Goal: Task Accomplishment & Management: Use online tool/utility

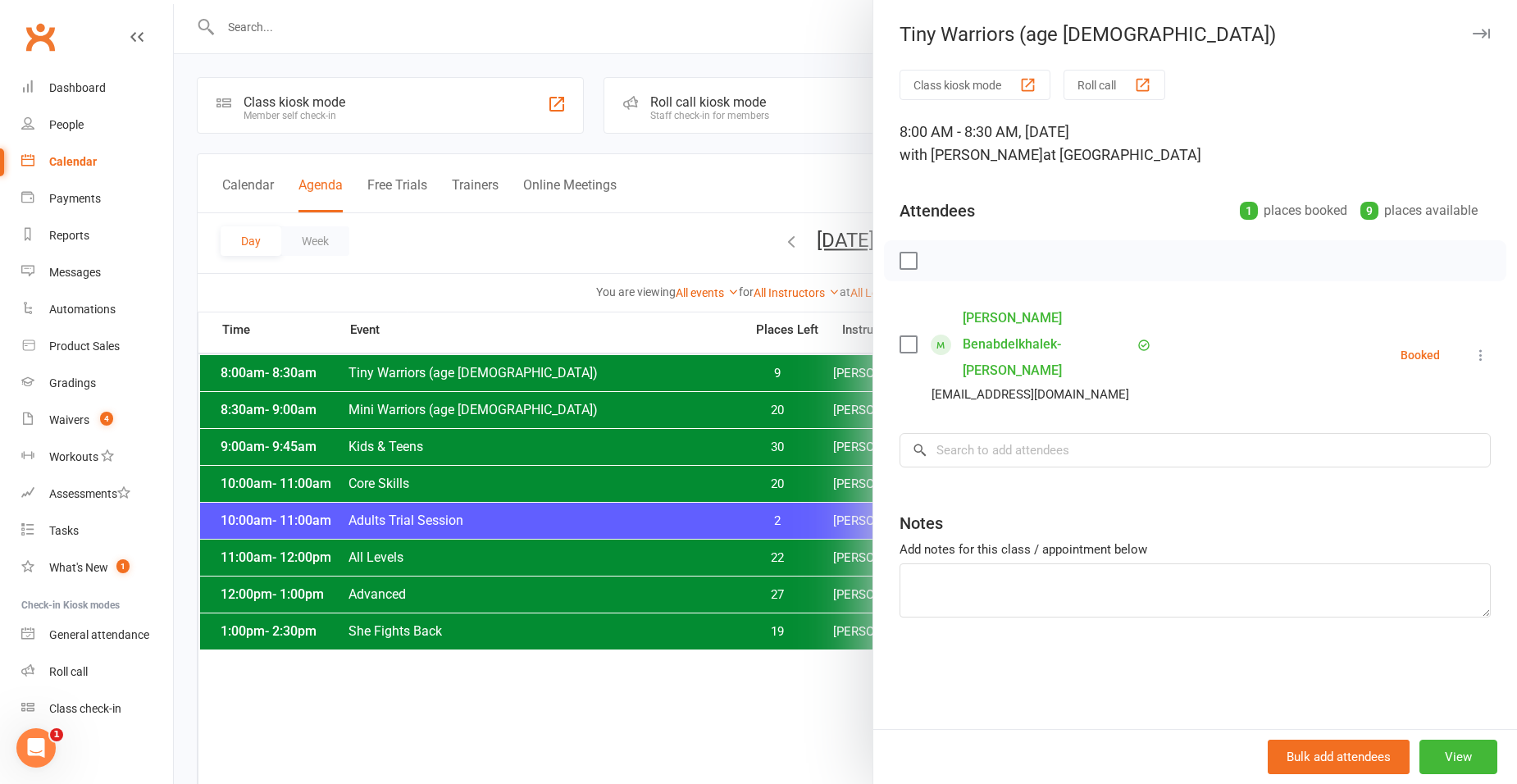
click at [664, 598] on div at bounding box center [845, 392] width 1343 height 784
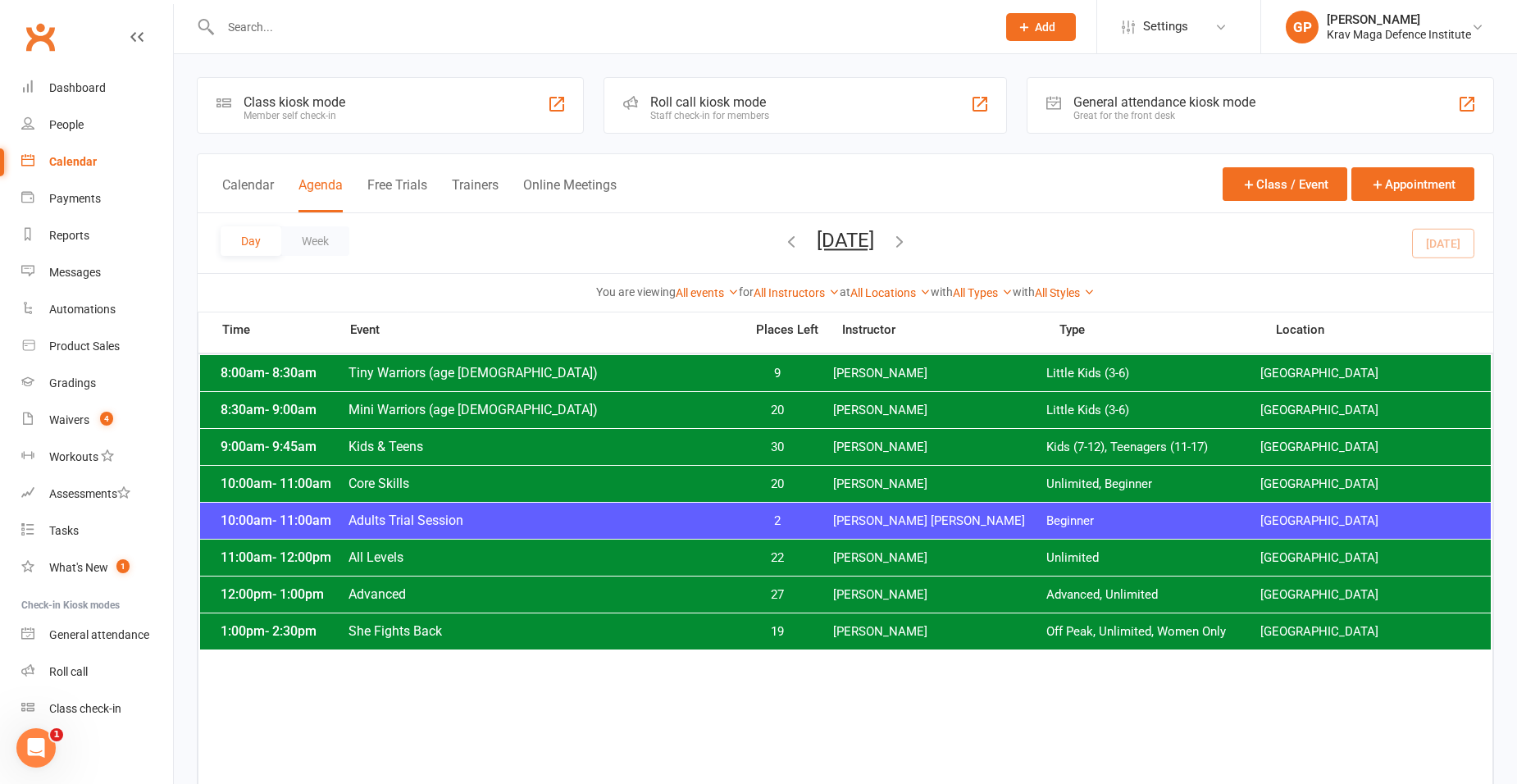
click at [497, 485] on span "Core Skills" at bounding box center [541, 484] width 387 height 16
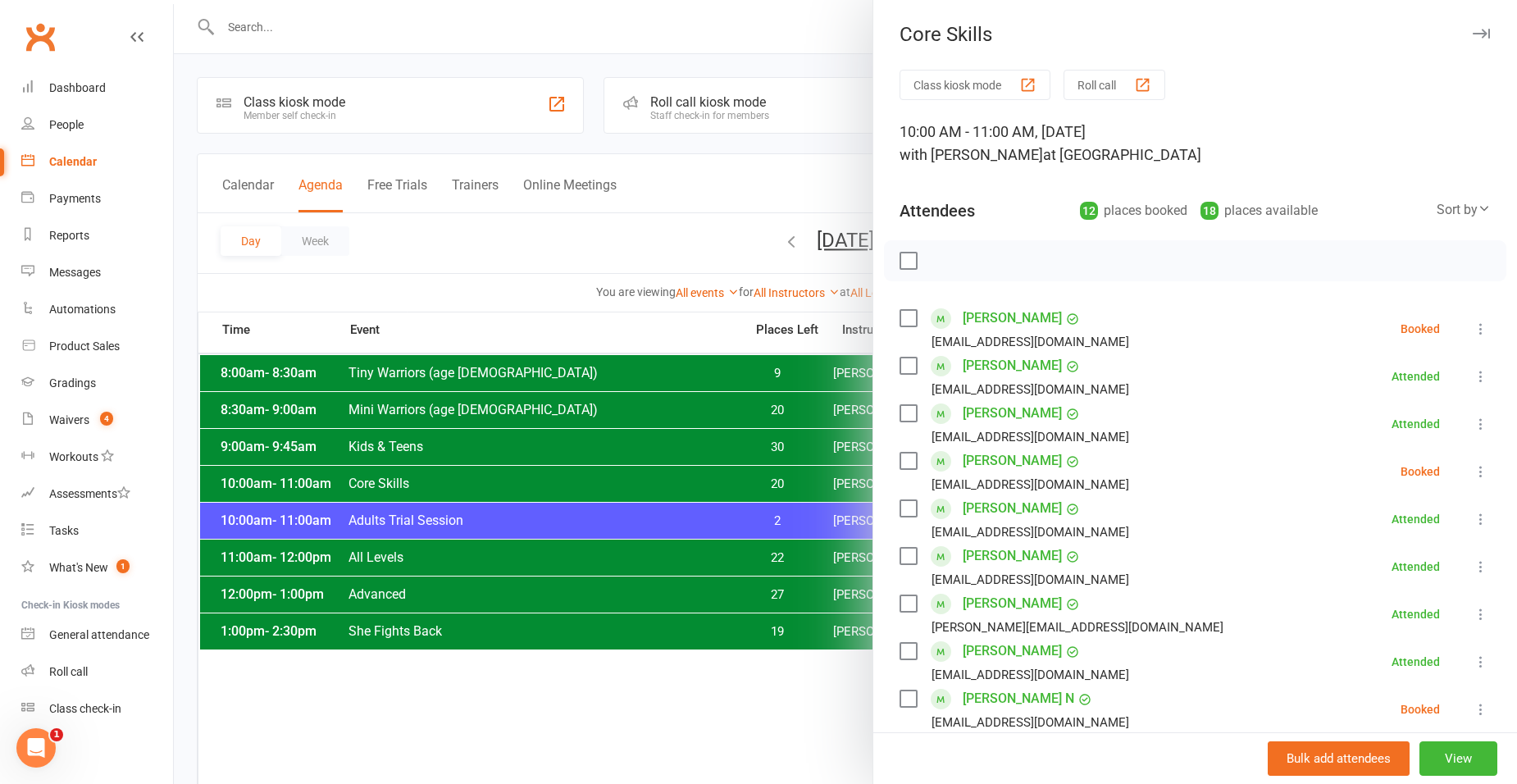
click at [622, 429] on div at bounding box center [845, 392] width 1343 height 784
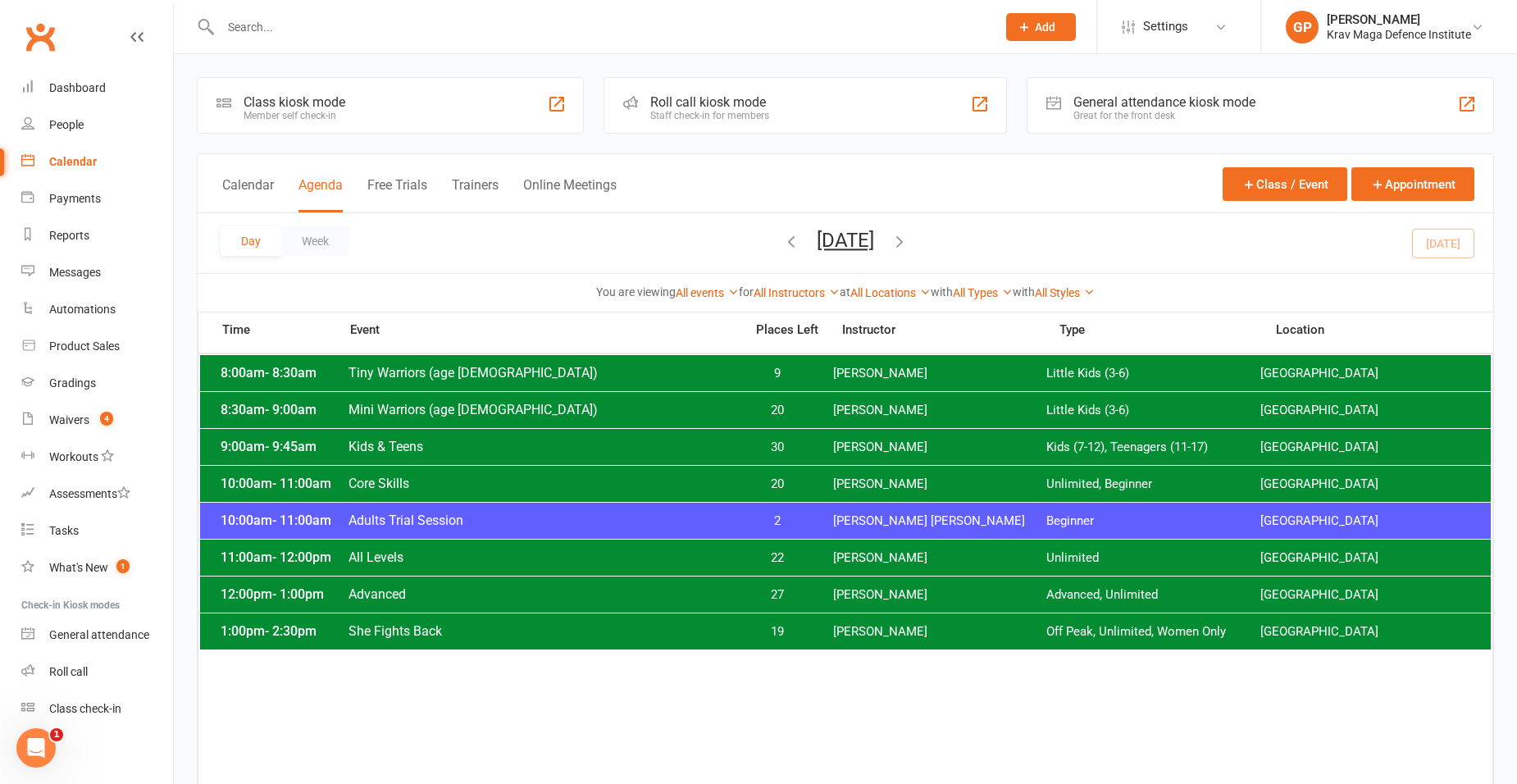
click at [442, 512] on span "Adults Trial Session" at bounding box center [541, 520] width 387 height 16
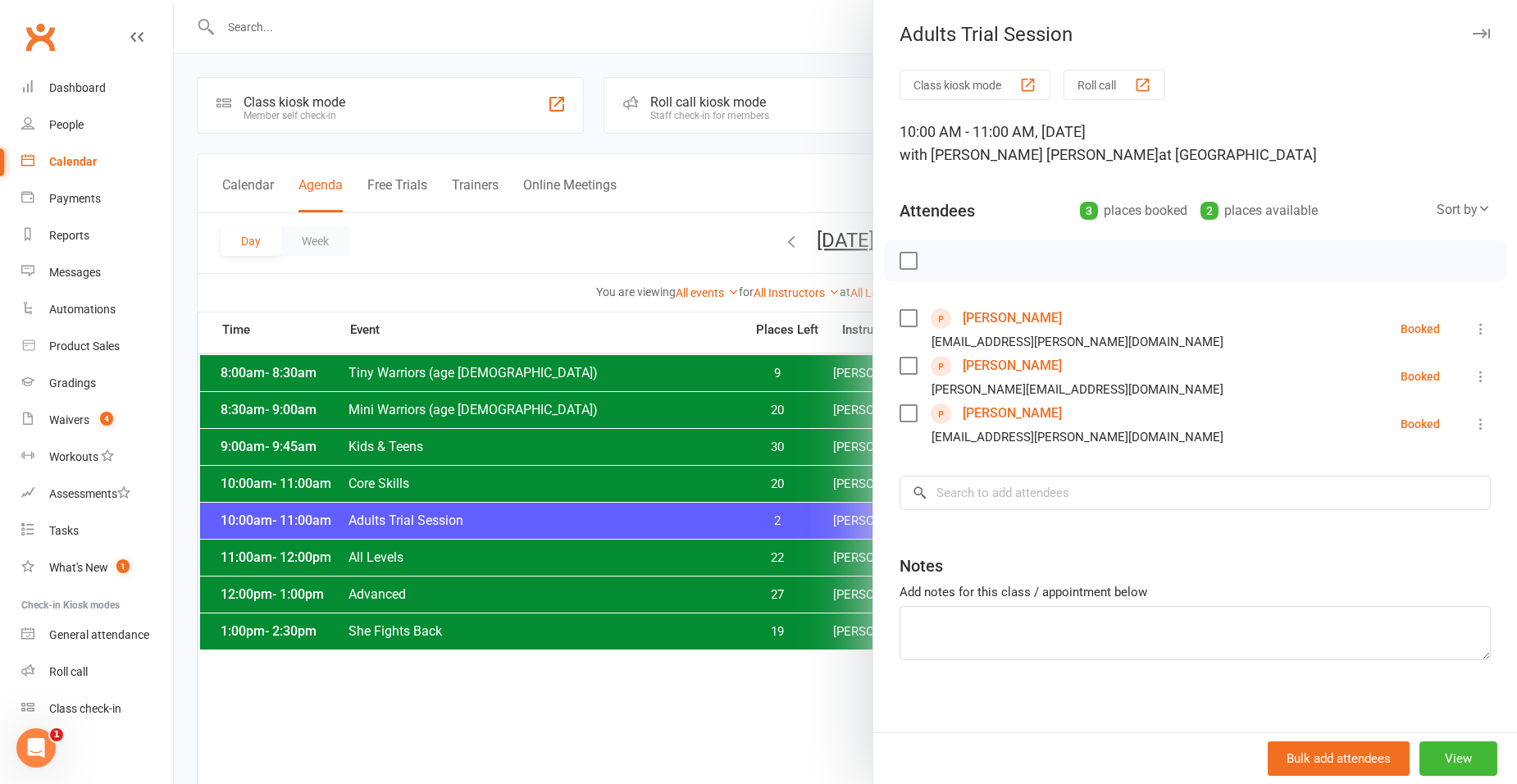
click at [1473, 371] on icon at bounding box center [1481, 376] width 17 height 17
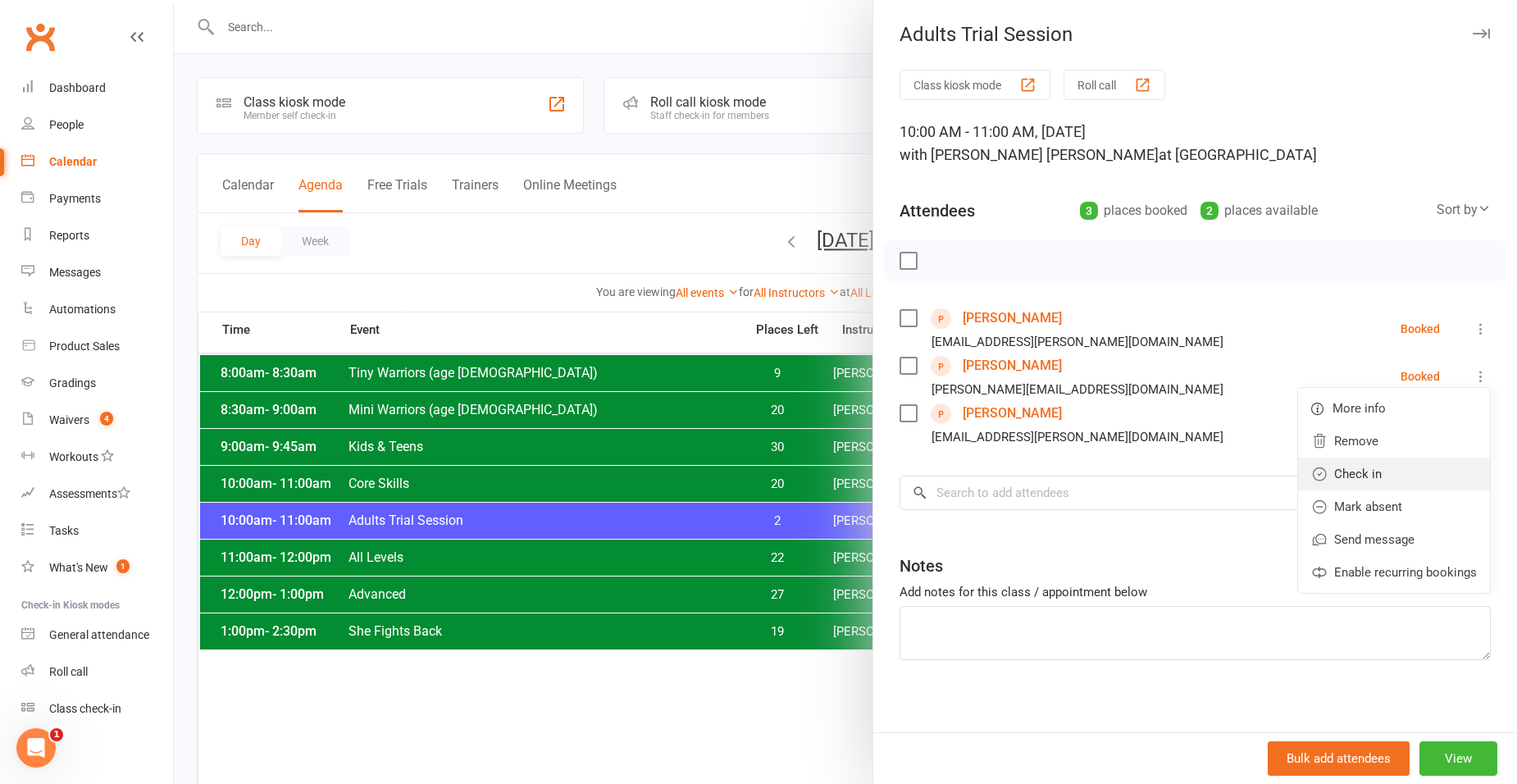
click at [1334, 471] on link "Check in" at bounding box center [1393, 473] width 192 height 33
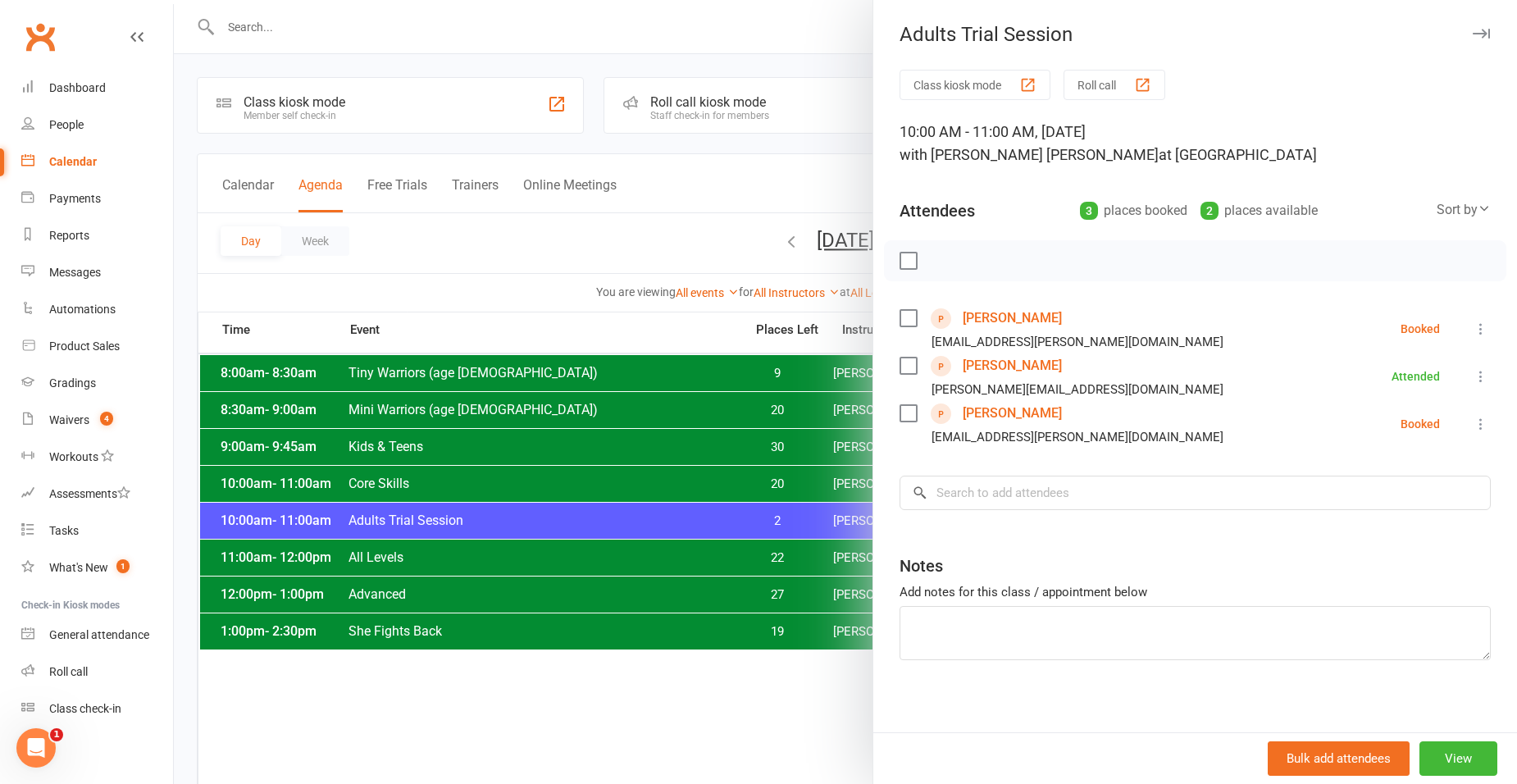
click at [1473, 334] on icon at bounding box center [1481, 328] width 17 height 17
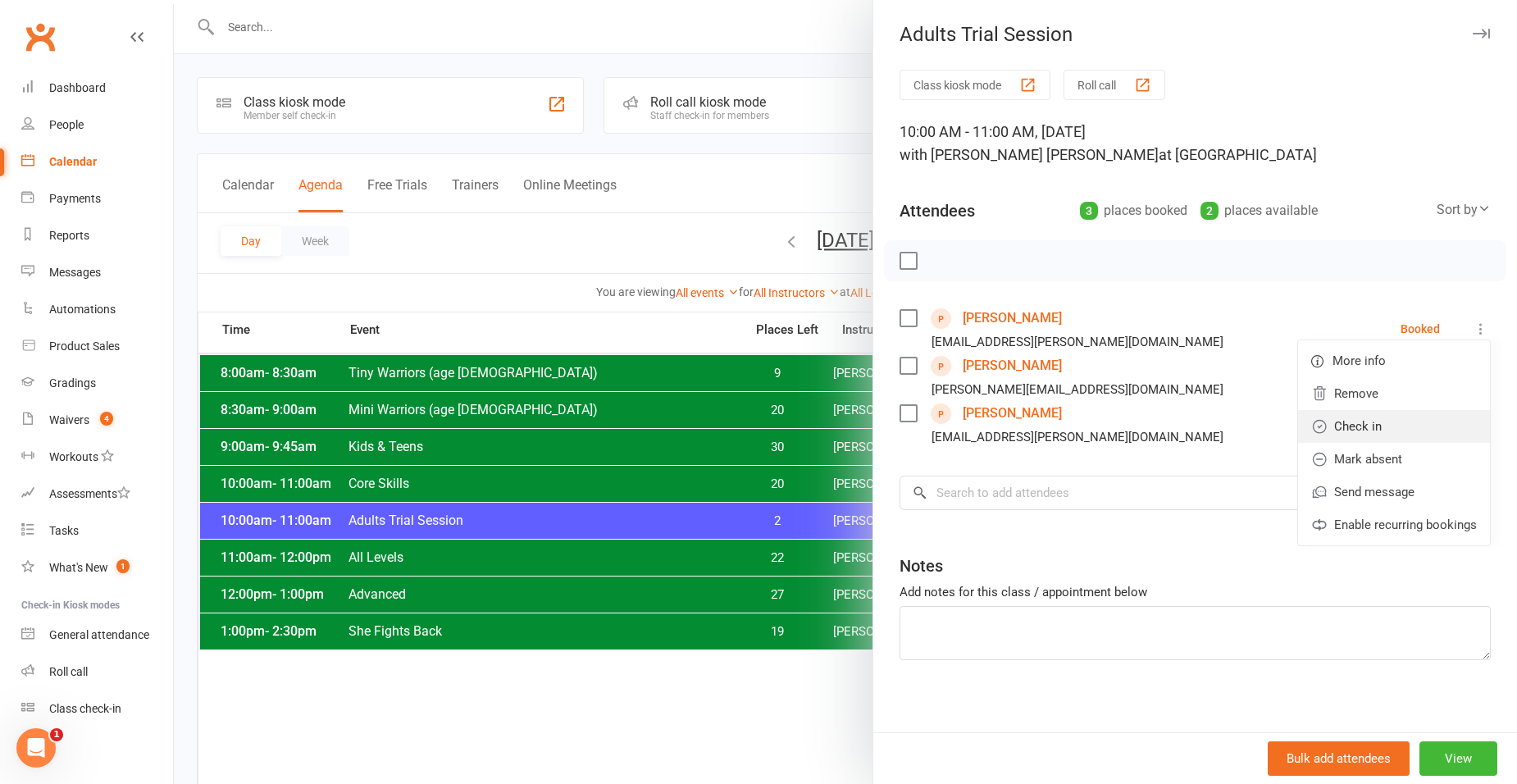
click at [1402, 438] on link "Check in" at bounding box center [1393, 426] width 192 height 33
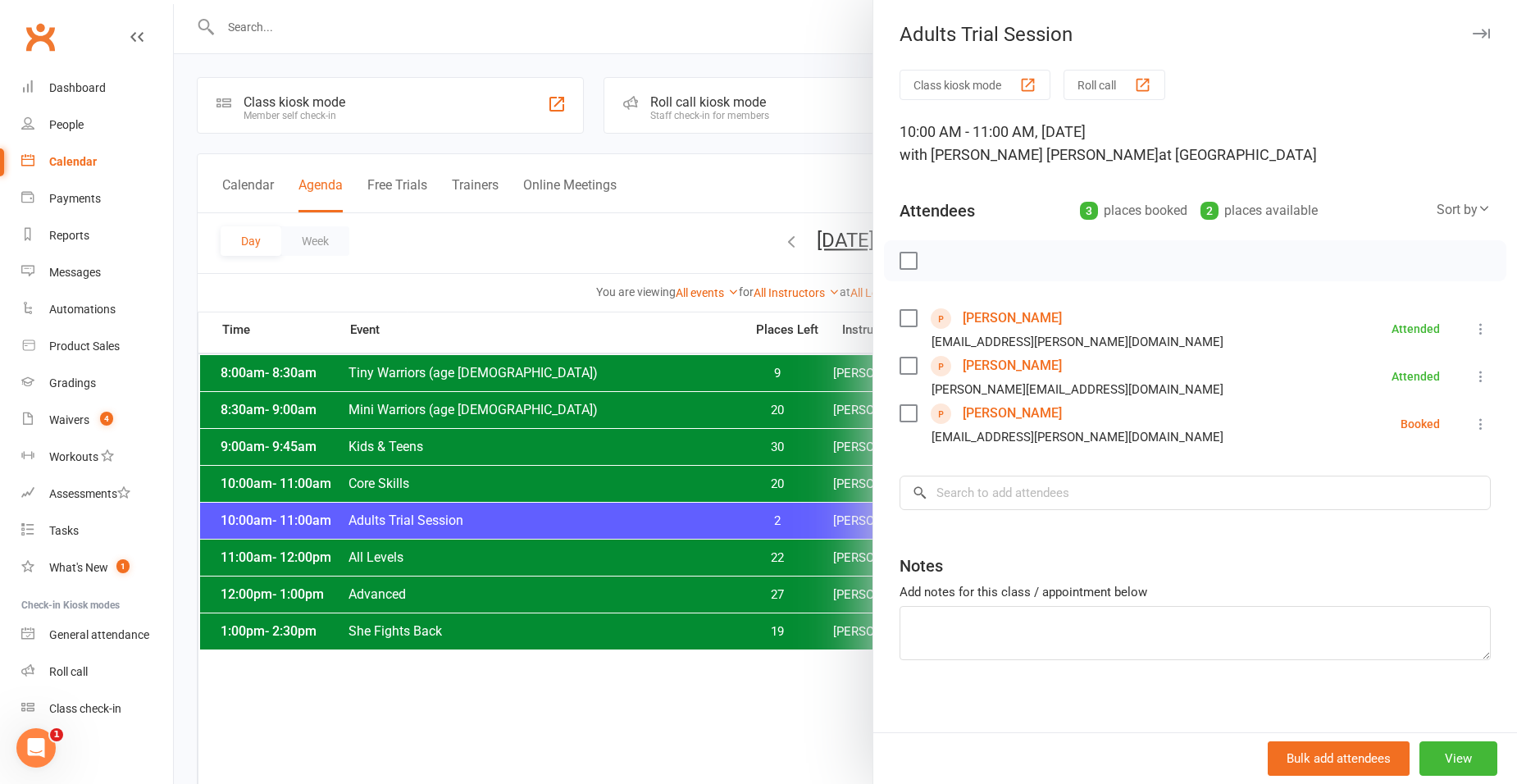
click at [1004, 369] on link "[PERSON_NAME]" at bounding box center [1012, 366] width 99 height 26
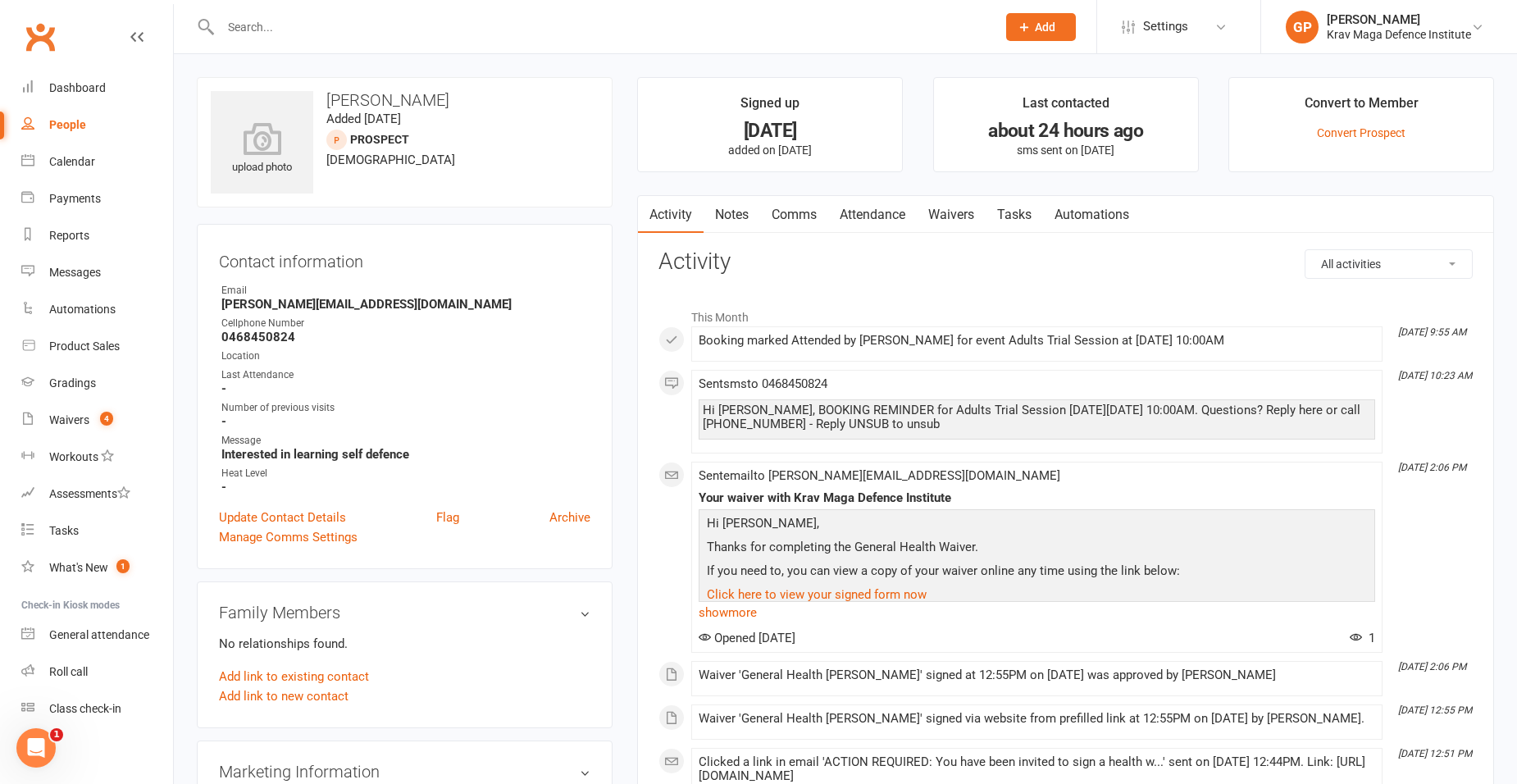
click at [947, 211] on link "Waivers" at bounding box center [951, 215] width 69 height 38
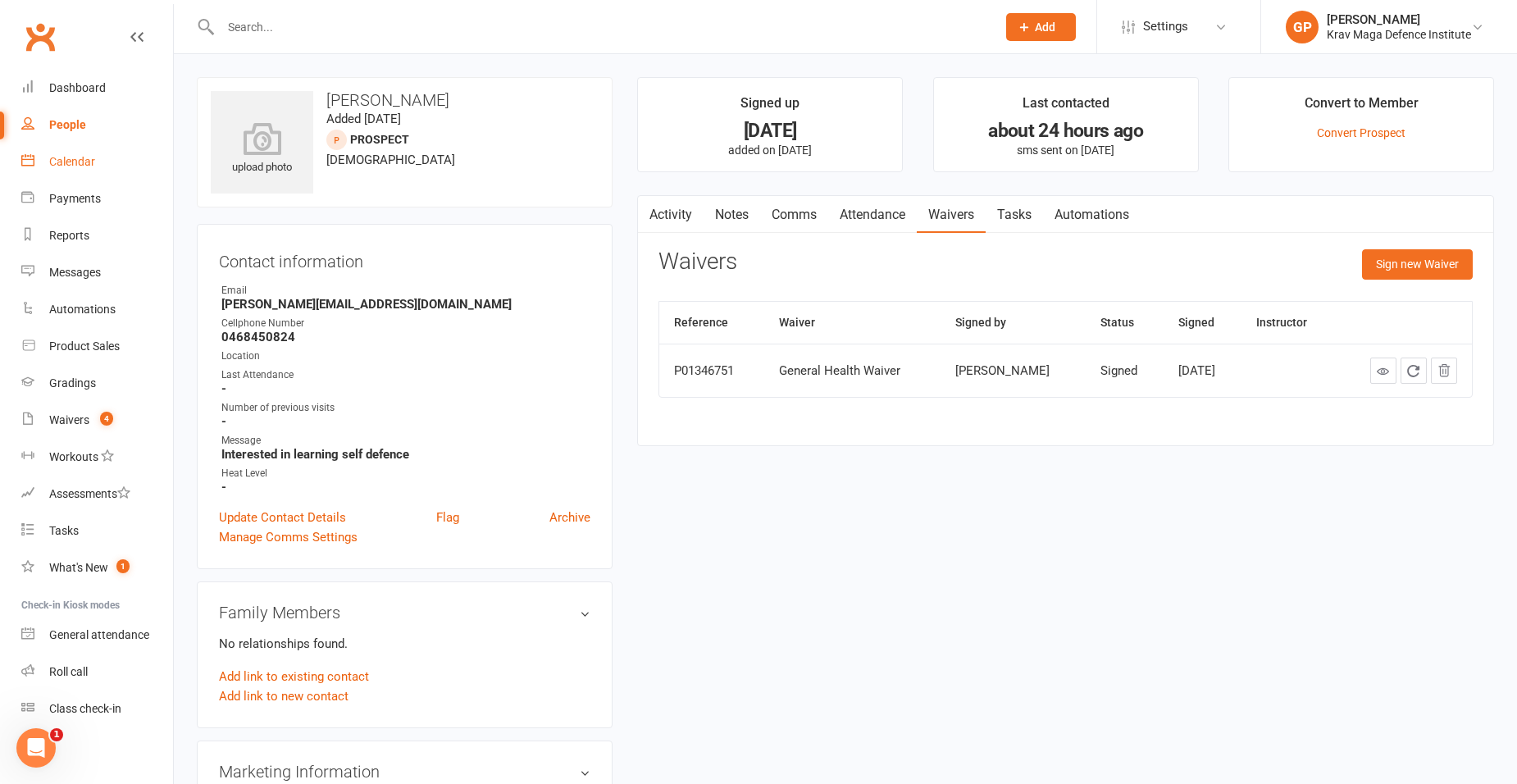
click at [67, 161] on div "Calendar" at bounding box center [72, 162] width 46 height 13
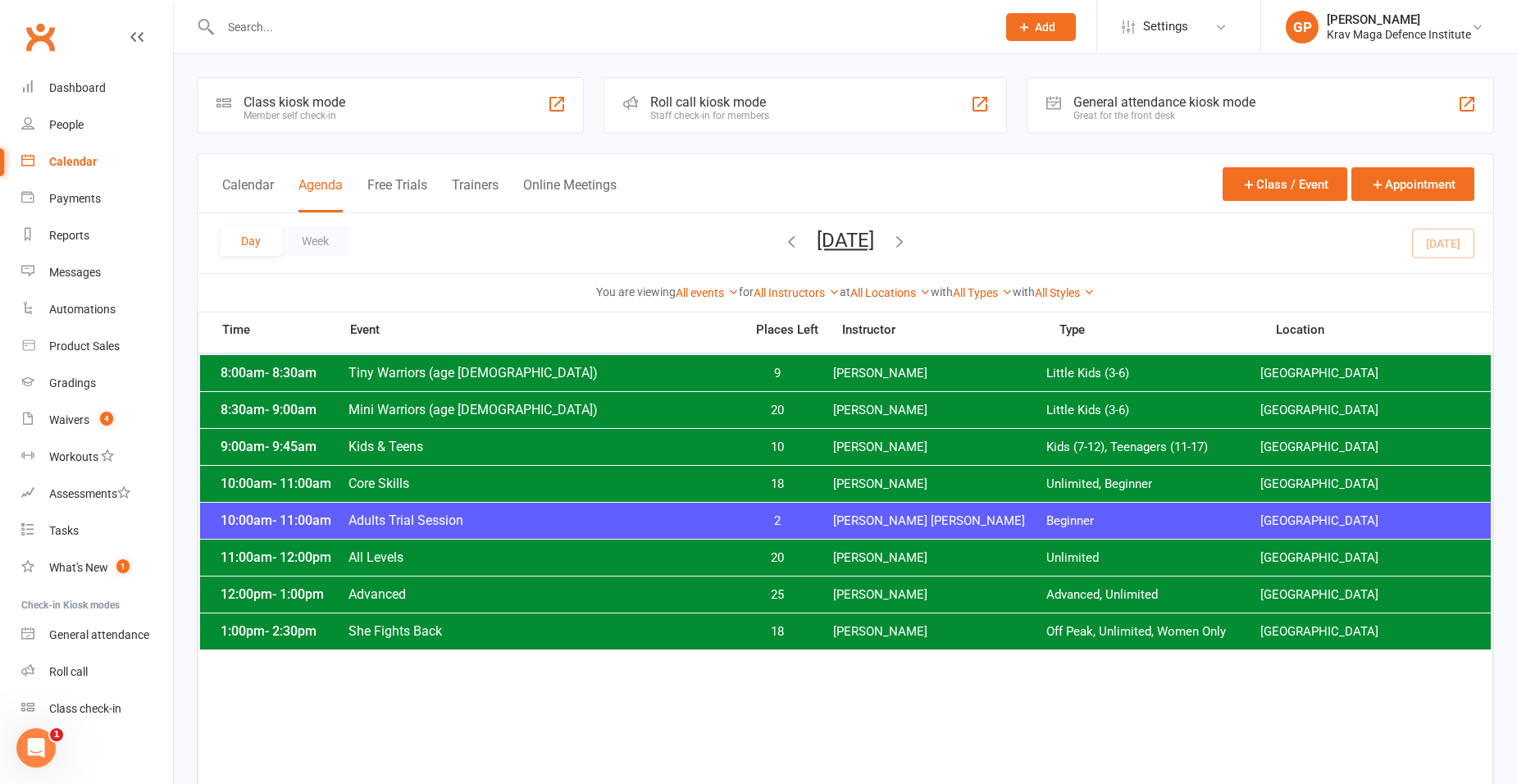
click at [584, 477] on span "Core Skills" at bounding box center [541, 484] width 387 height 16
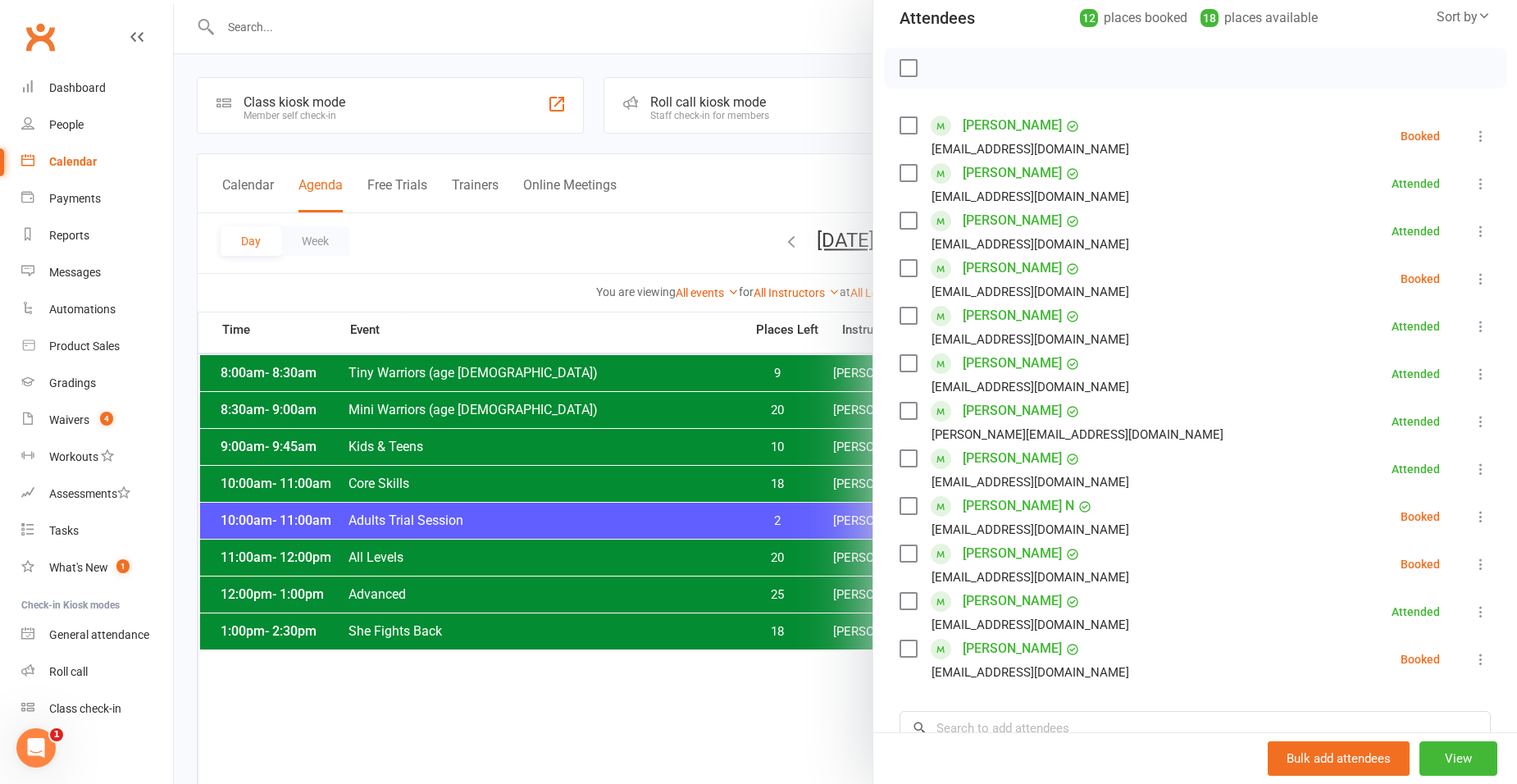
scroll to position [164, 0]
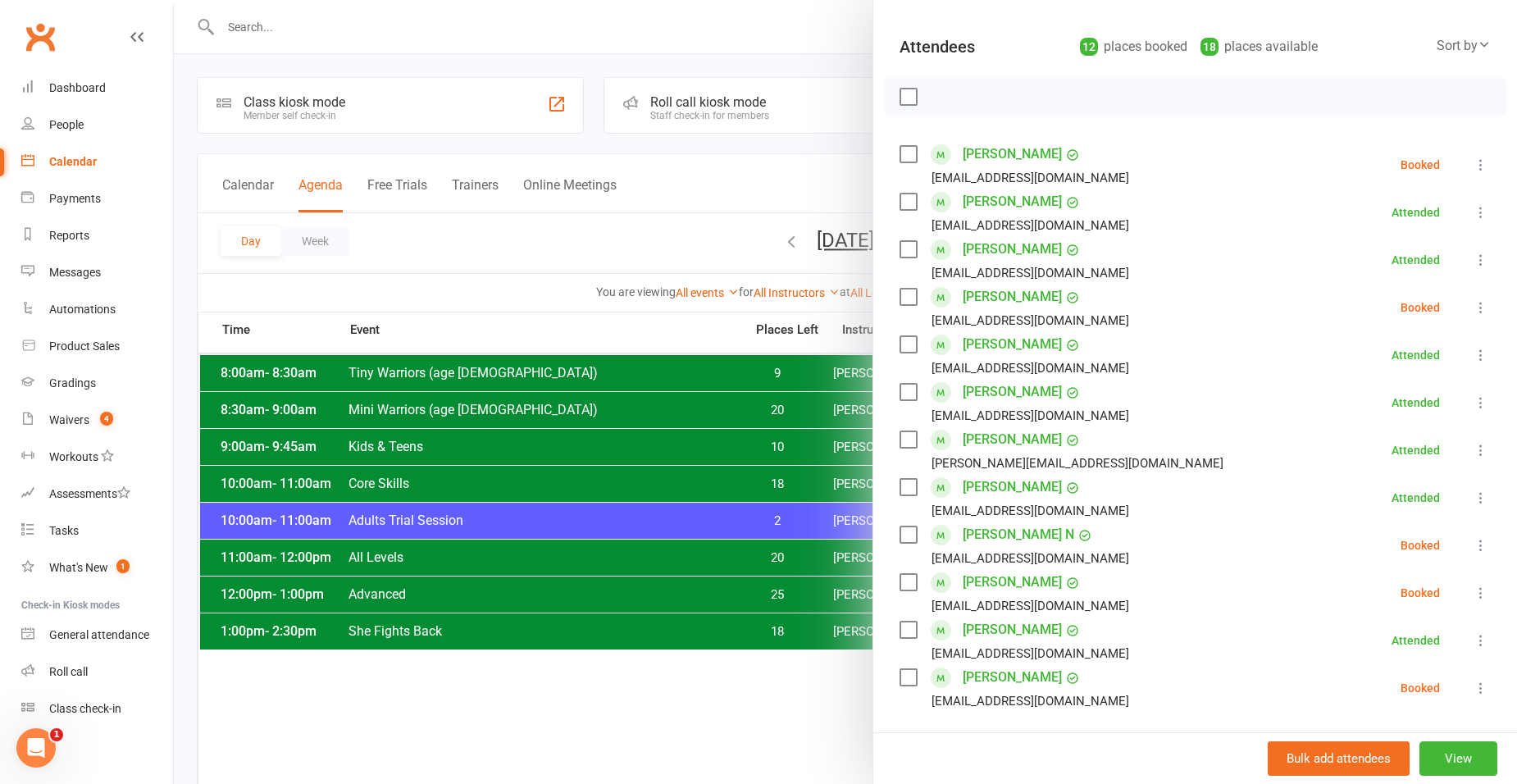
click at [472, 462] on div at bounding box center [845, 392] width 1343 height 784
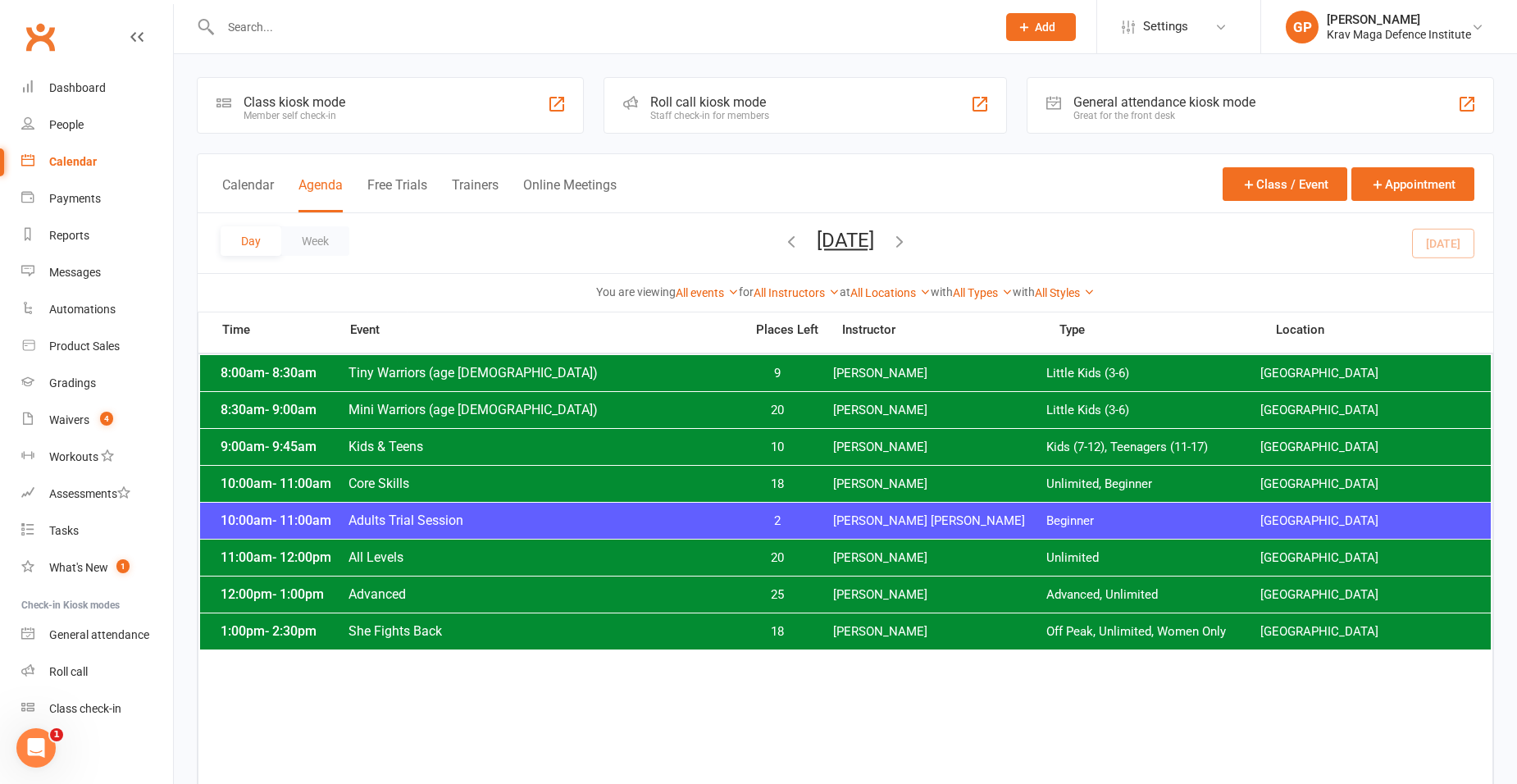
click at [873, 483] on span "[PERSON_NAME]" at bounding box center [940, 485] width 214 height 16
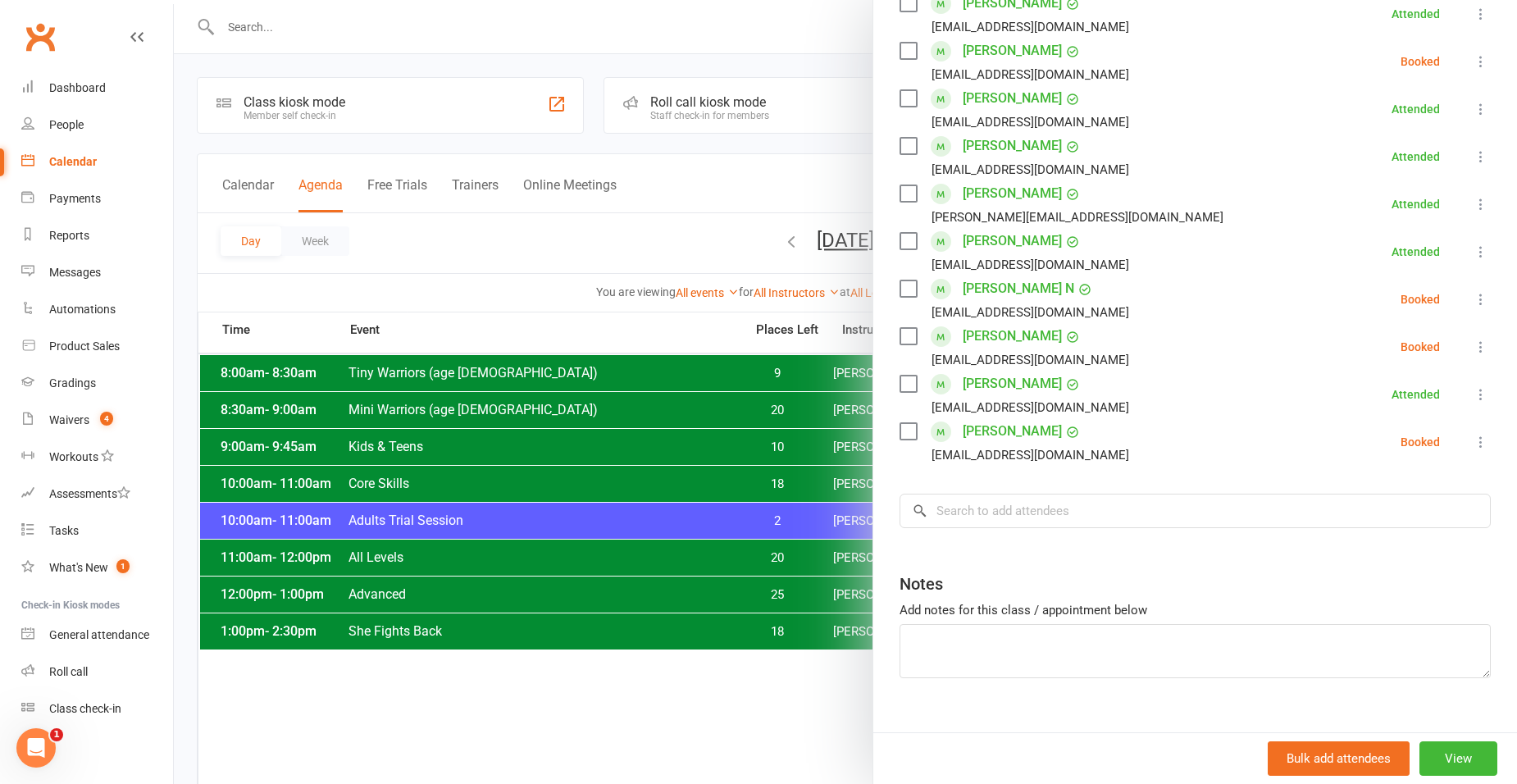
scroll to position [0, 0]
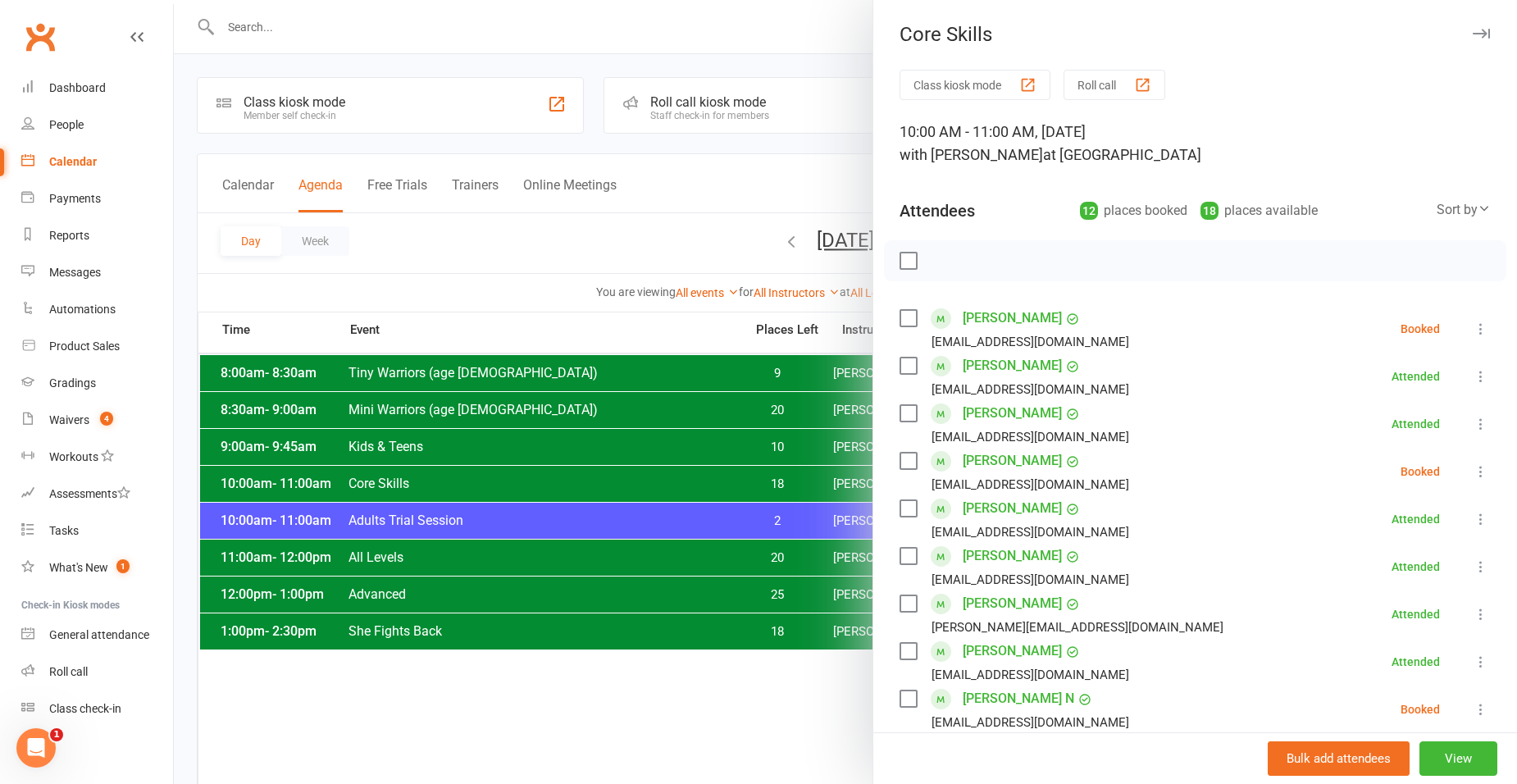
click at [513, 227] on div at bounding box center [845, 392] width 1343 height 784
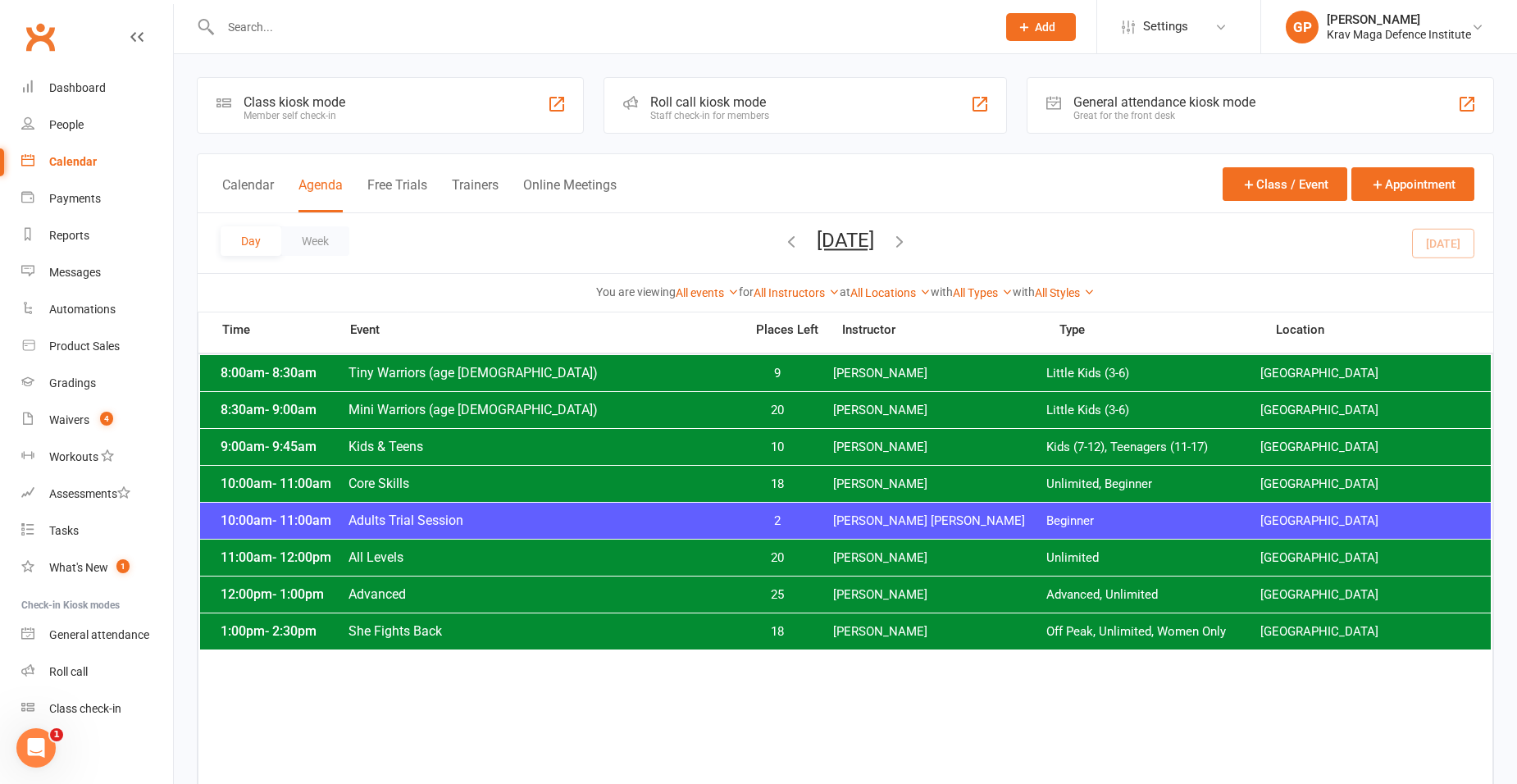
click at [605, 556] on span "All Levels" at bounding box center [541, 557] width 387 height 16
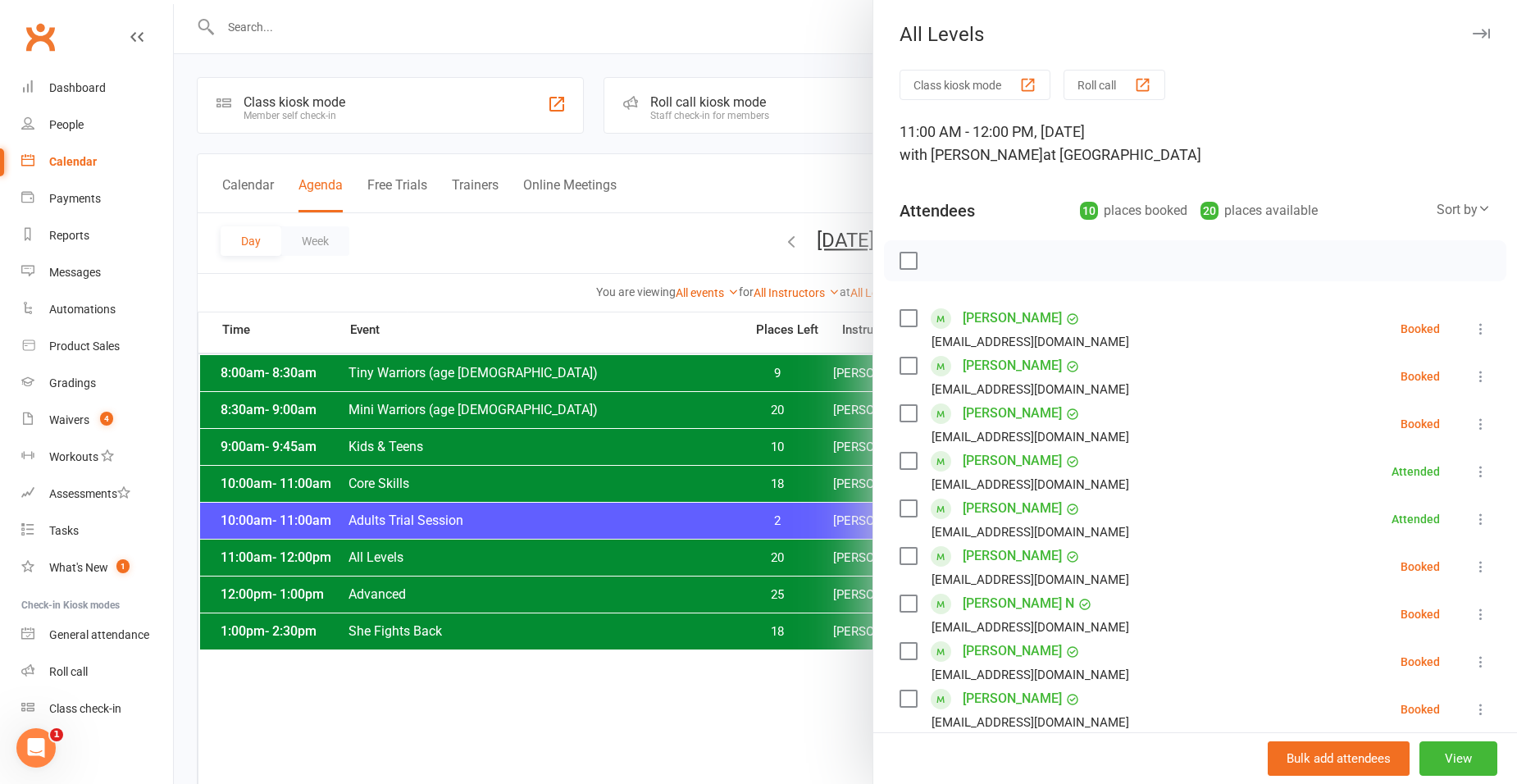
click at [707, 390] on div at bounding box center [845, 392] width 1343 height 784
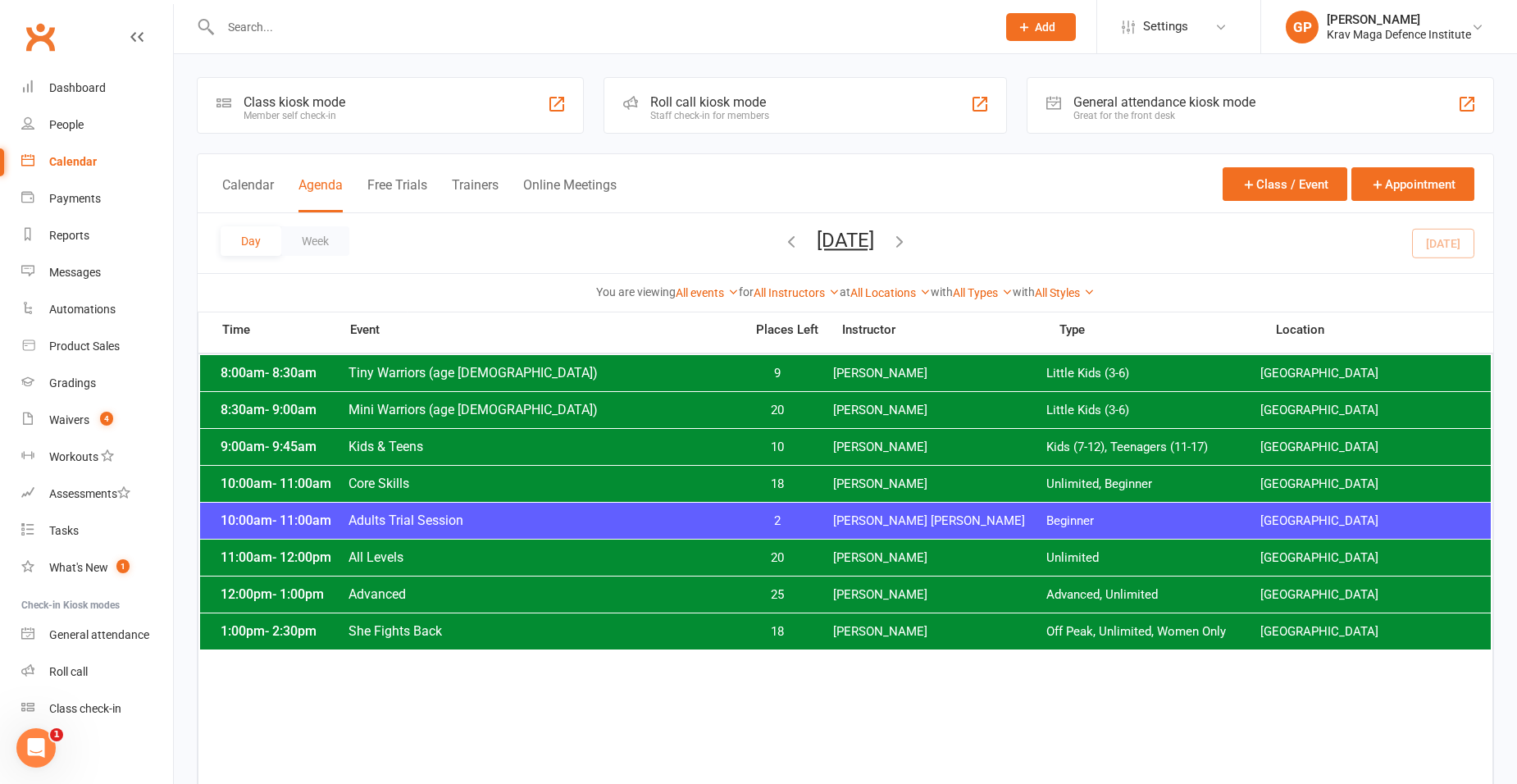
click at [662, 600] on span "Advanced" at bounding box center [541, 594] width 387 height 16
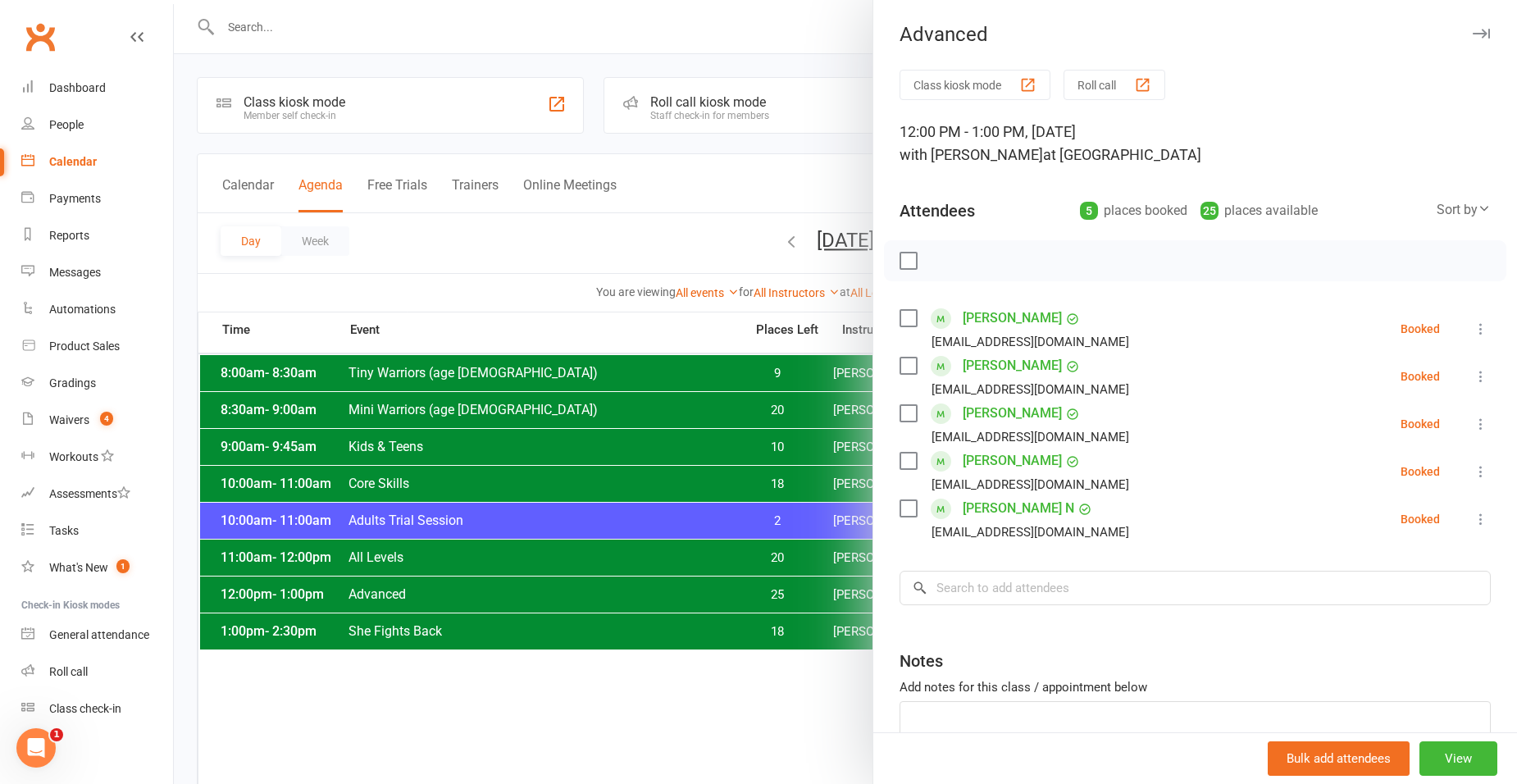
click at [532, 236] on div at bounding box center [845, 392] width 1343 height 784
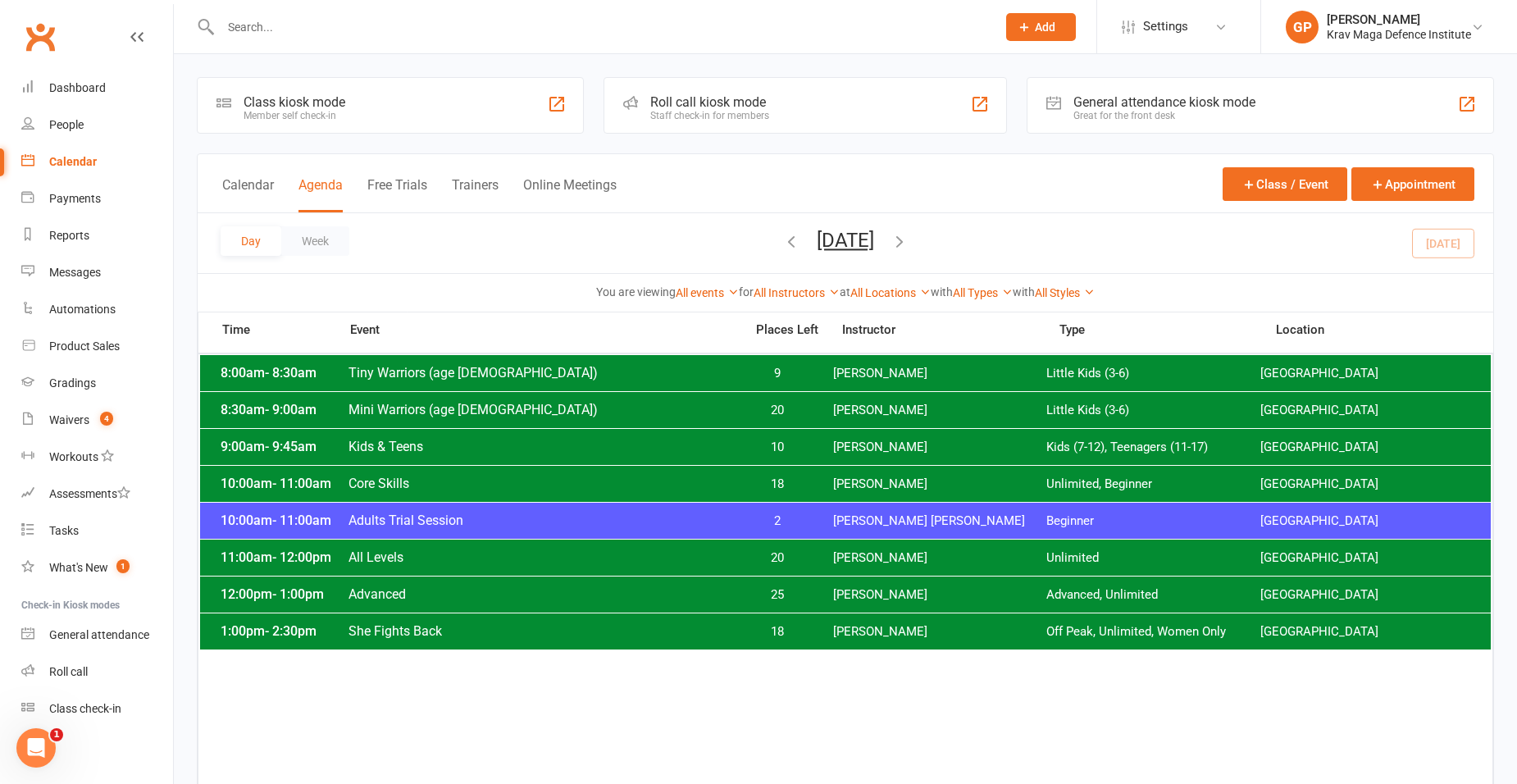
click at [509, 599] on span "Advanced" at bounding box center [541, 594] width 387 height 16
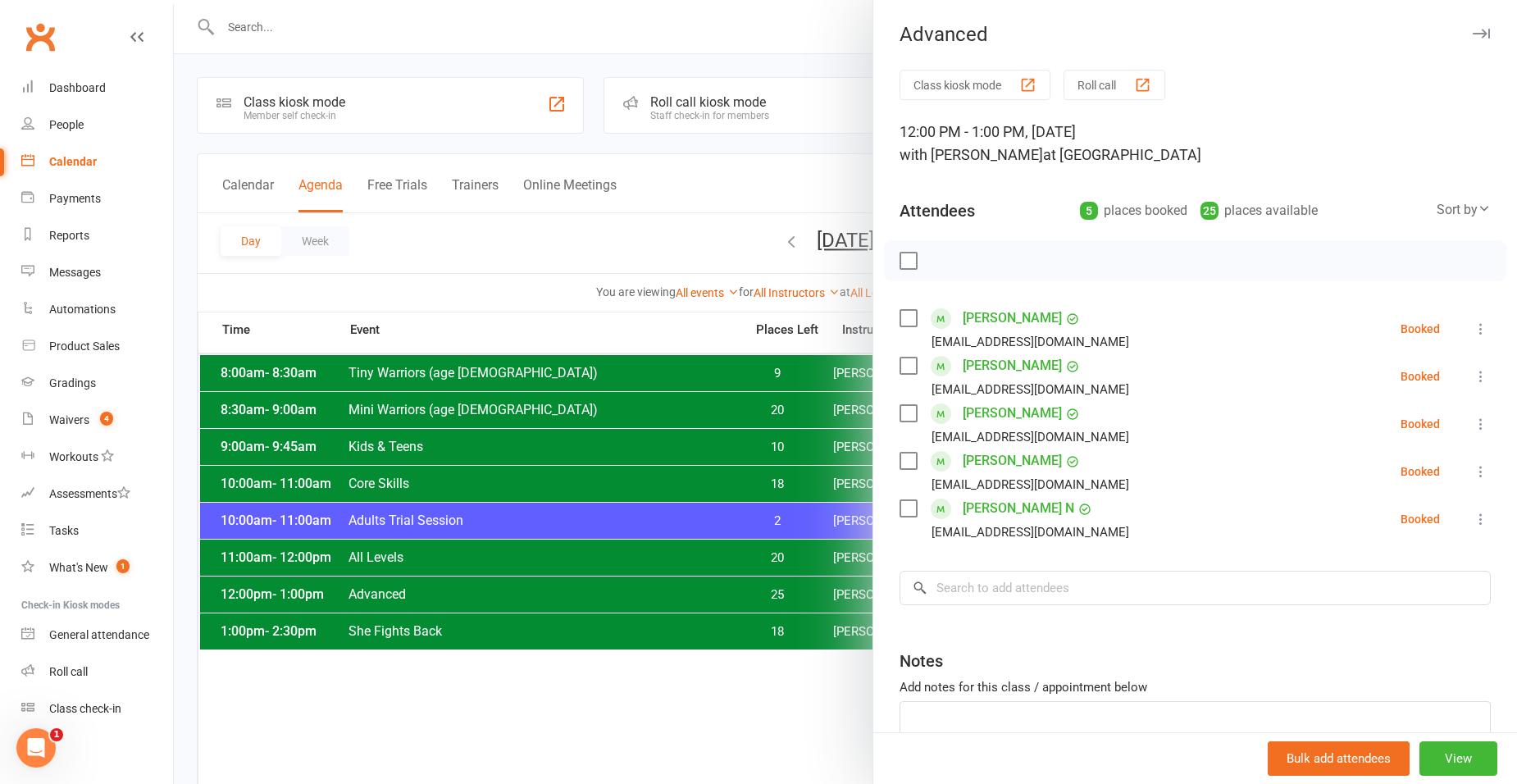
click at [520, 219] on div at bounding box center [845, 392] width 1343 height 784
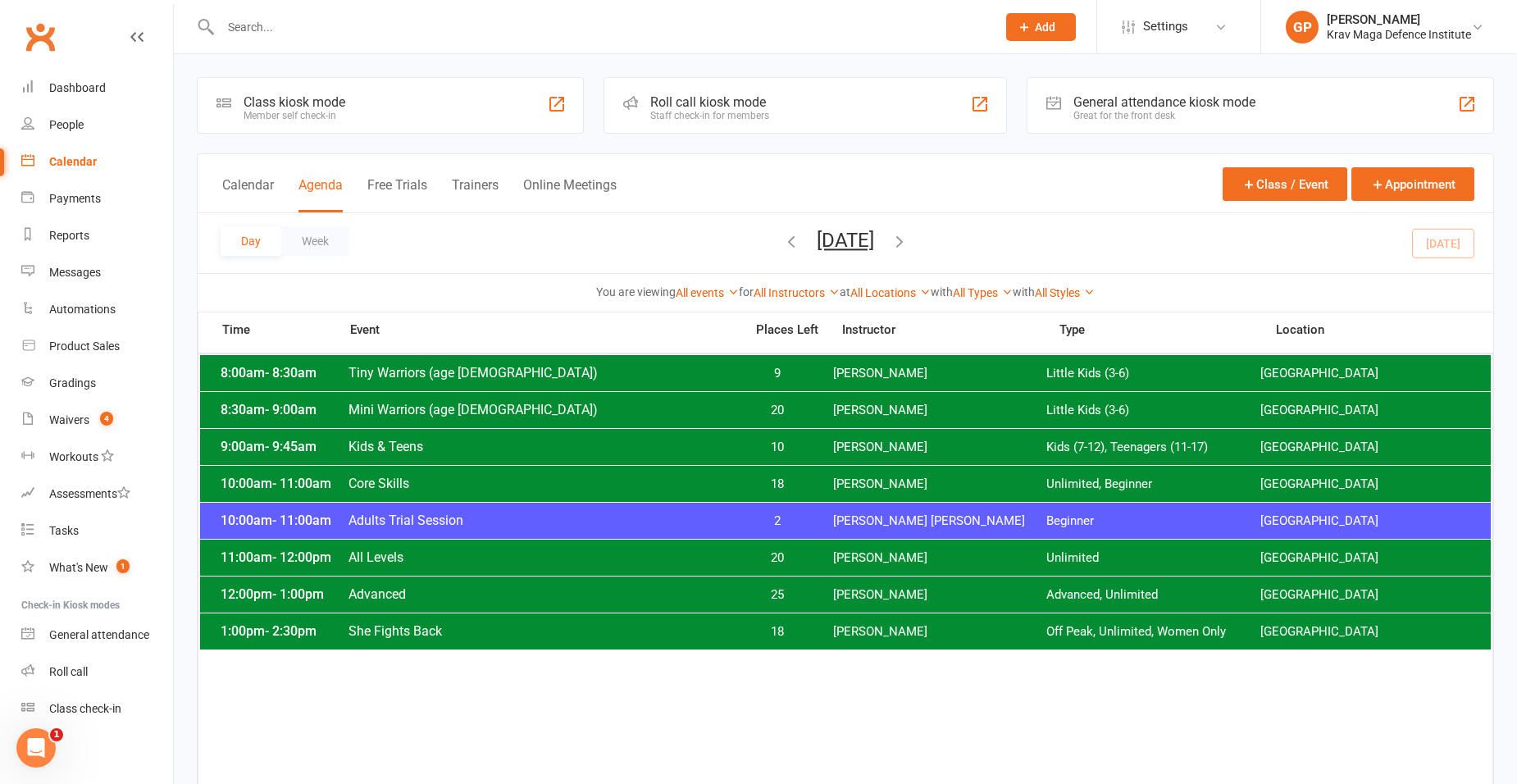
click at [504, 527] on span "Adults Trial Session" at bounding box center [541, 520] width 387 height 16
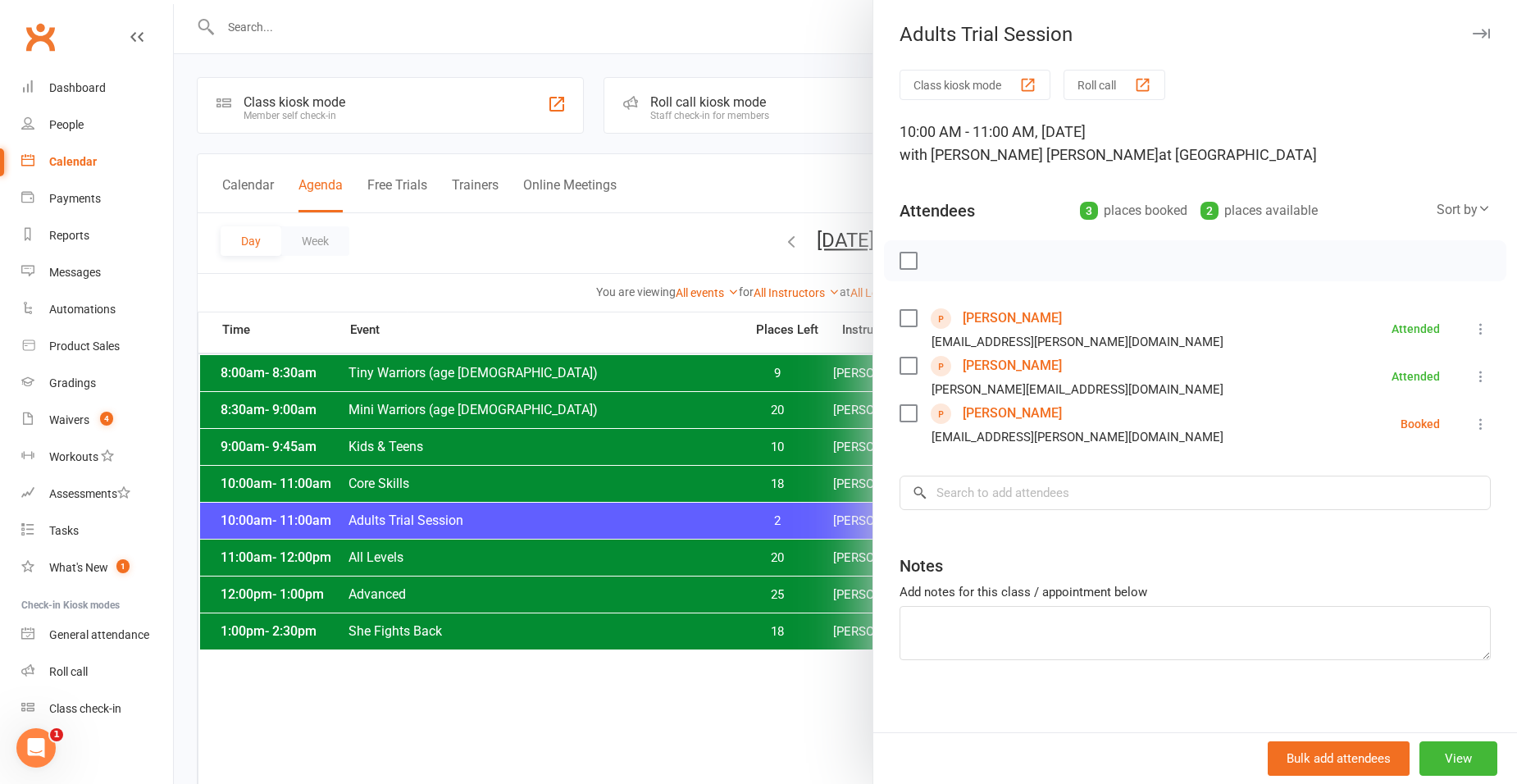
click at [1473, 422] on icon at bounding box center [1481, 424] width 17 height 17
click at [1389, 523] on link "Check in" at bounding box center [1393, 521] width 192 height 33
